Goal: Task Accomplishment & Management: Manage account settings

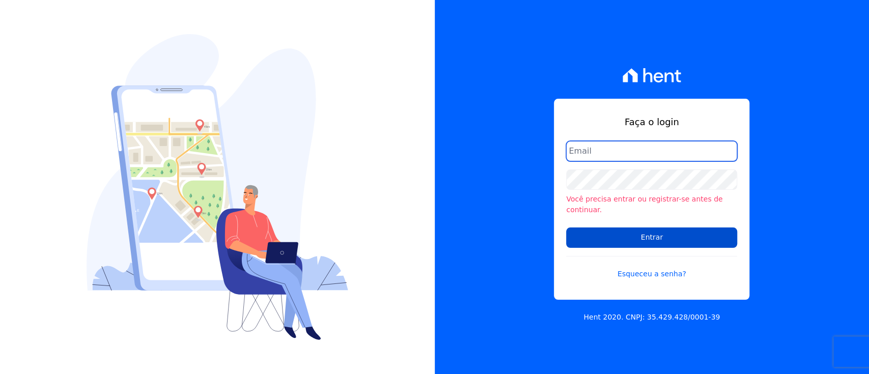
type input "[EMAIL_ADDRESS][DOMAIN_NAME]"
click at [700, 232] on input "Entrar" at bounding box center [651, 238] width 171 height 20
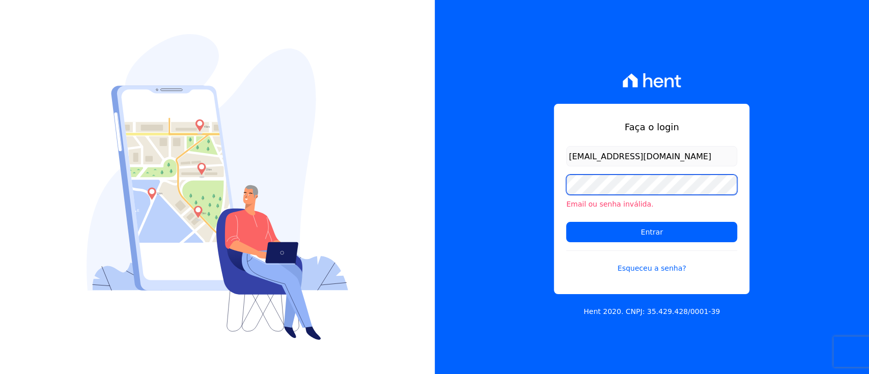
click at [566, 222] on input "Entrar" at bounding box center [651, 232] width 171 height 20
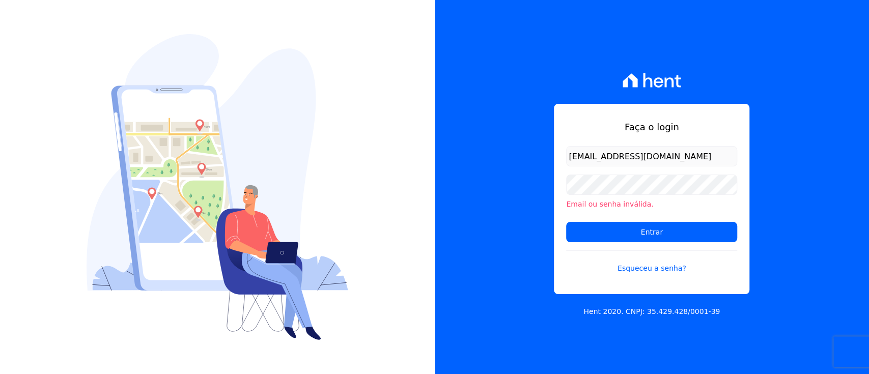
click at [814, 120] on div "Faça o login [EMAIL_ADDRESS][DOMAIN_NAME] Email ou senha inválida. Entrar Esque…" at bounding box center [652, 187] width 435 height 374
click at [695, 197] on div "Email ou senha inválida." at bounding box center [651, 192] width 171 height 35
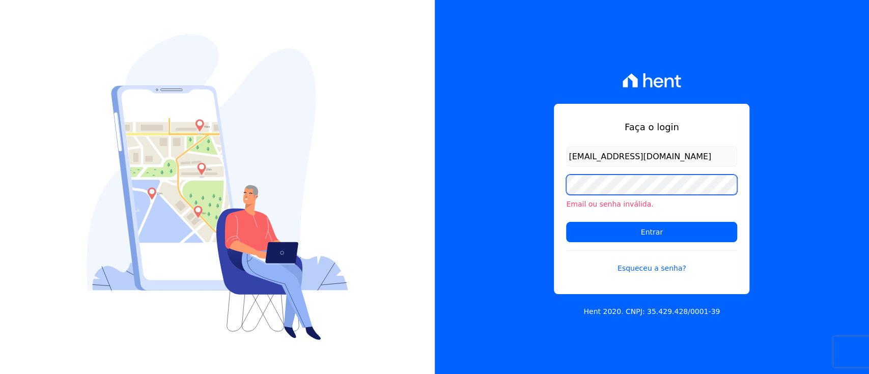
click at [342, 144] on div "Faça o login giovana.cavichiollo@sejahype.com.br Email ou senha inválida. Entra…" at bounding box center [434, 187] width 869 height 374
click at [566, 222] on input "Entrar" at bounding box center [651, 232] width 171 height 20
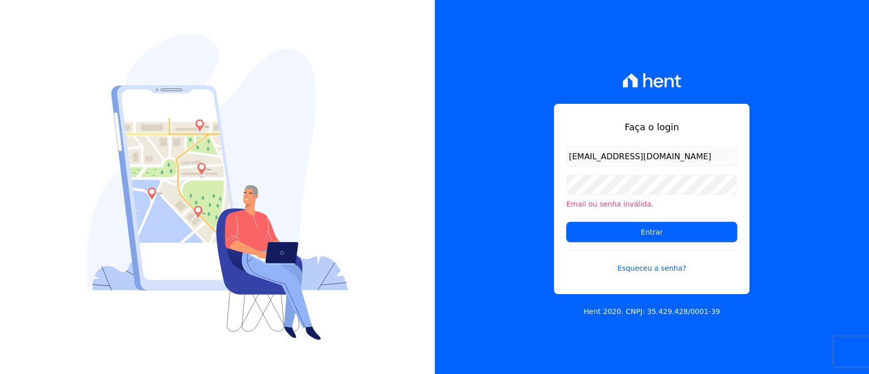
click at [786, 107] on div "Faça o login giovana.cavichiollo@sejahype.com.br Email ou senha inválida. Entra…" at bounding box center [652, 187] width 435 height 374
click at [771, 161] on div "Faça o login [EMAIL_ADDRESS][DOMAIN_NAME] Email ou senha inválida. Entrar Esque…" at bounding box center [652, 187] width 435 height 374
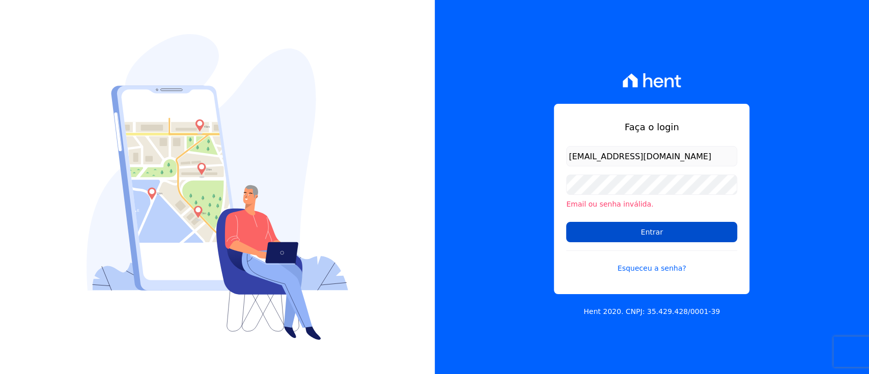
click at [676, 240] on input "Entrar" at bounding box center [651, 232] width 171 height 20
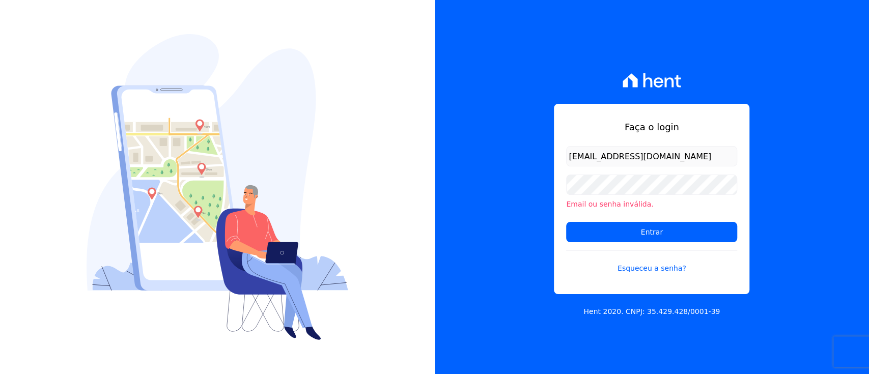
click at [786, 107] on div "Faça o login giovana.cavichiollo@sejahype.com.br Email ou senha inválida. Entra…" at bounding box center [652, 187] width 435 height 374
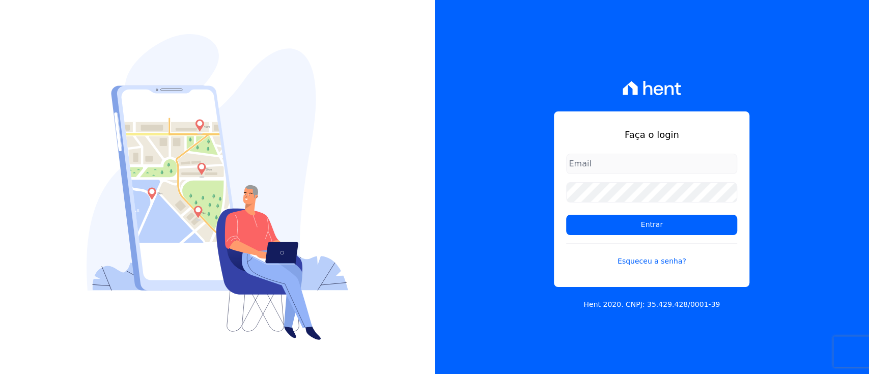
type input "[EMAIL_ADDRESS][DOMAIN_NAME]"
click at [712, 165] on input "[EMAIL_ADDRESS][DOMAIN_NAME]" at bounding box center [651, 164] width 171 height 20
click at [817, 155] on div "Faça o login [EMAIL_ADDRESS][DOMAIN_NAME] Entrar Esqueceu a senha? Hent 2020. C…" at bounding box center [652, 187] width 435 height 374
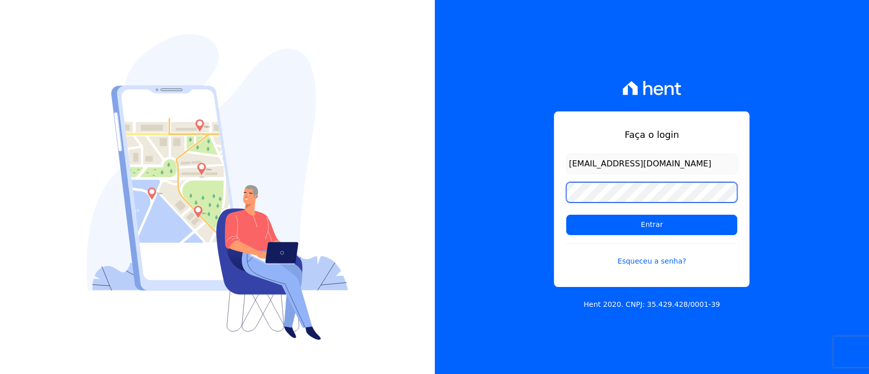
click at [333, 178] on div "Faça o login [EMAIL_ADDRESS][DOMAIN_NAME] Entrar Esqueceu a senha? Hent 2020. C…" at bounding box center [434, 187] width 869 height 374
click at [566, 215] on input "Entrar" at bounding box center [651, 225] width 171 height 20
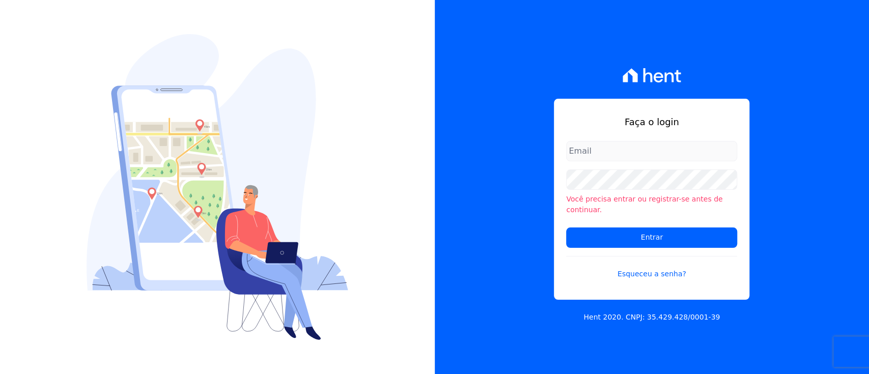
type input "[EMAIL_ADDRESS][DOMAIN_NAME]"
click at [522, 176] on div "Faça o login [EMAIL_ADDRESS][DOMAIN_NAME] Você precisa entrar ou registrar-se a…" at bounding box center [652, 187] width 435 height 374
click at [566, 228] on input "Entrar" at bounding box center [651, 238] width 171 height 20
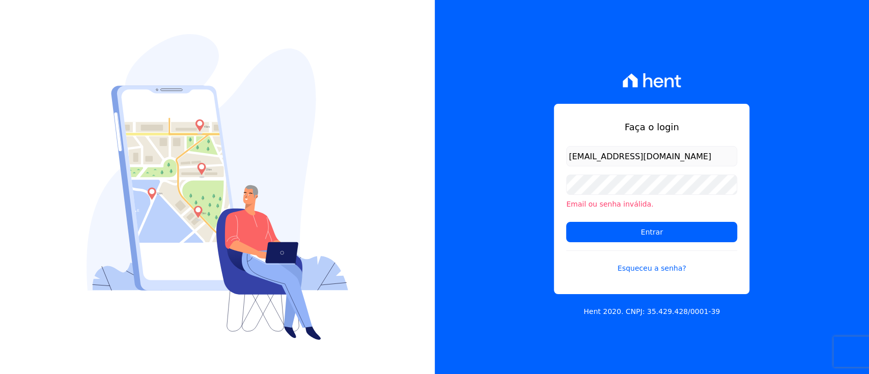
click at [823, 98] on div "Faça o login [EMAIL_ADDRESS][DOMAIN_NAME] Email ou senha inválida. Entrar Esque…" at bounding box center [652, 187] width 435 height 374
